Goal: Task Accomplishment & Management: Manage account settings

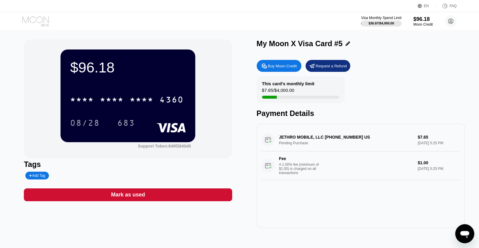
click at [40, 23] on icon at bounding box center [36, 21] width 28 height 10
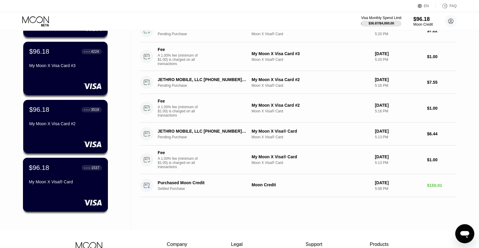
scroll to position [158, 0]
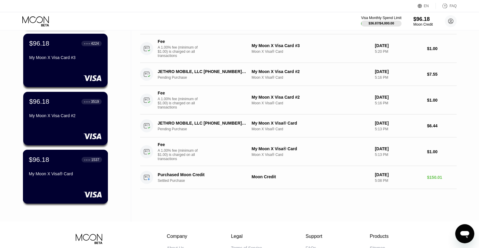
click at [72, 161] on div "$96.18 ● ● ● ● 1537" at bounding box center [65, 160] width 73 height 8
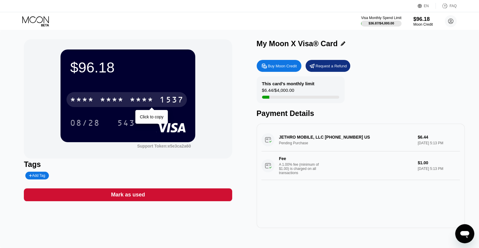
click at [132, 103] on div "* * * *" at bounding box center [142, 101] width 24 height 10
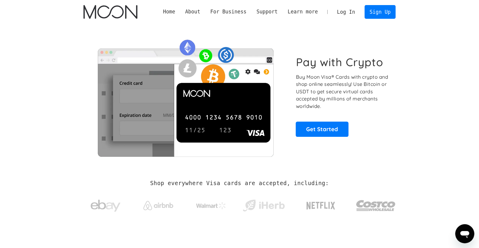
click at [346, 14] on link "Log In" at bounding box center [346, 11] width 28 height 13
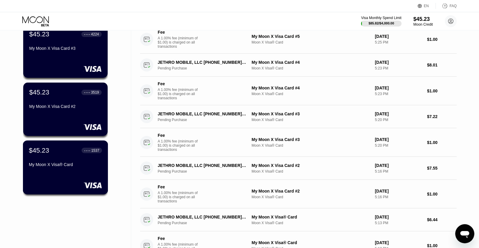
scroll to position [221, 0]
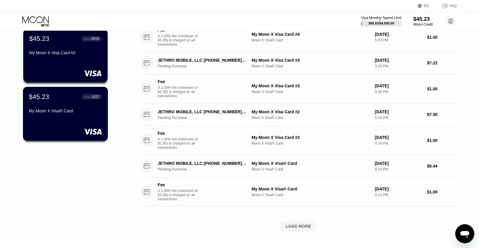
click at [41, 106] on div "$45.23 ● ● ● ● 1537 My Moon X Visa® Card" at bounding box center [65, 104] width 73 height 23
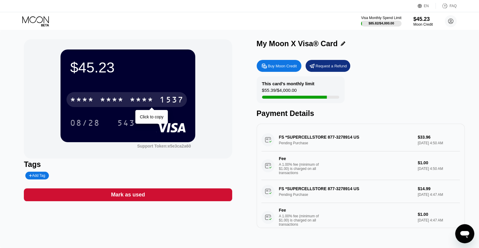
click at [176, 100] on div "1537" at bounding box center [172, 101] width 24 height 10
